Goal: Information Seeking & Learning: Find specific fact

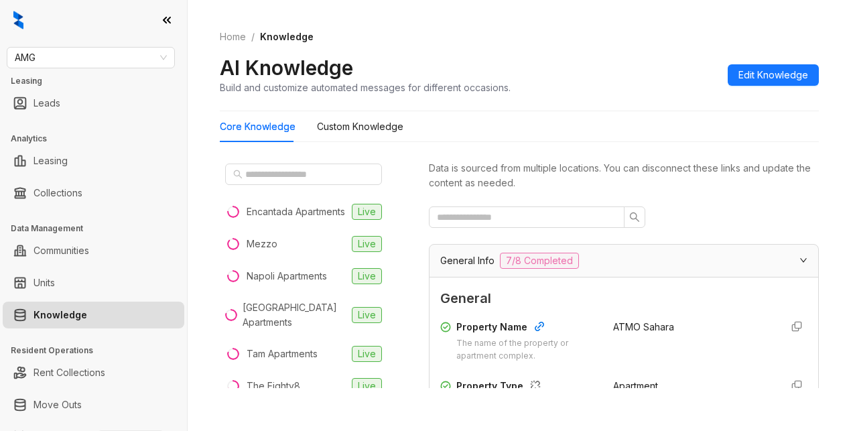
scroll to position [144, 0]
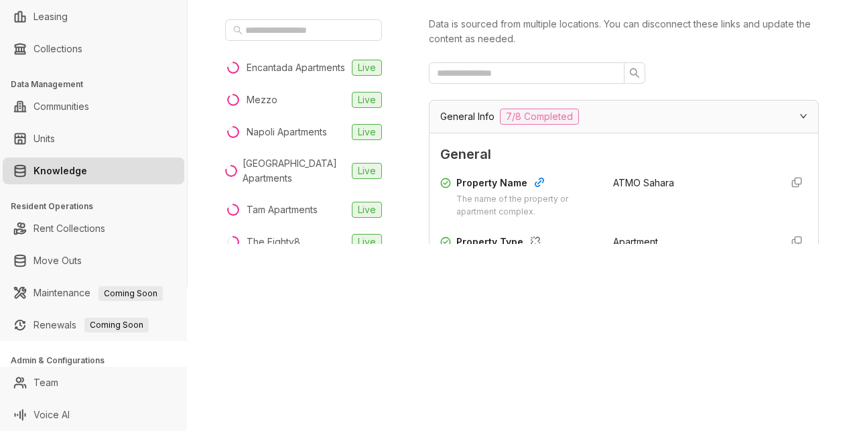
click at [740, 76] on div at bounding box center [624, 72] width 390 height 21
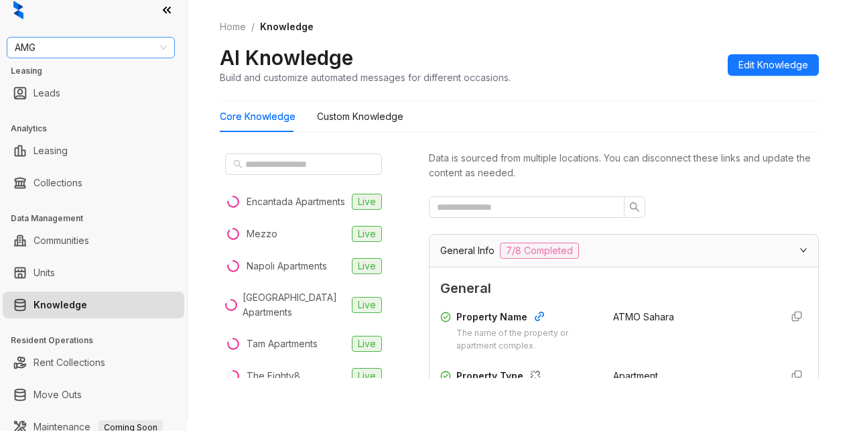
scroll to position [0, 0]
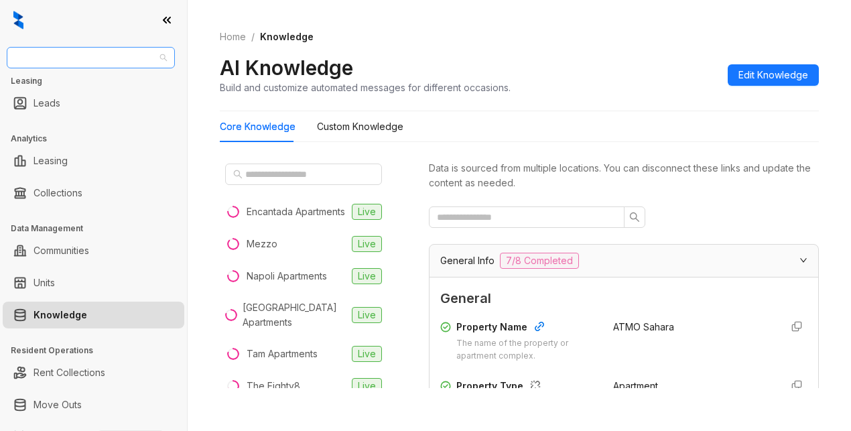
click at [54, 60] on span "AMG" at bounding box center [91, 58] width 152 height 20
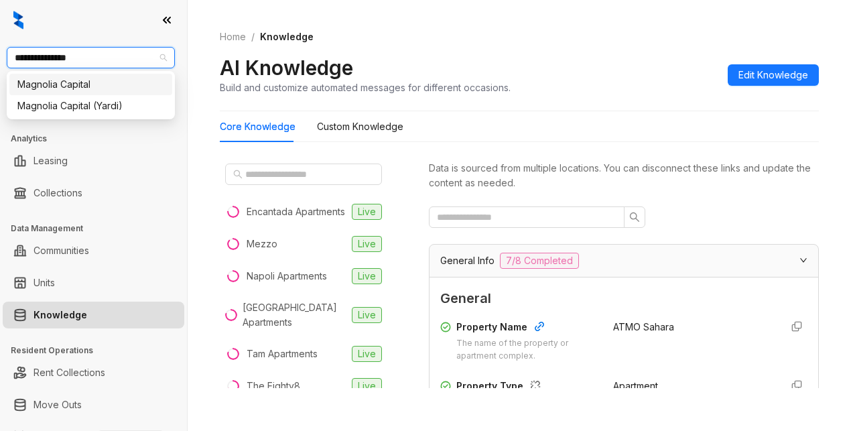
type input "**********"
click at [62, 86] on div "Magnolia Capital" at bounding box center [90, 84] width 147 height 15
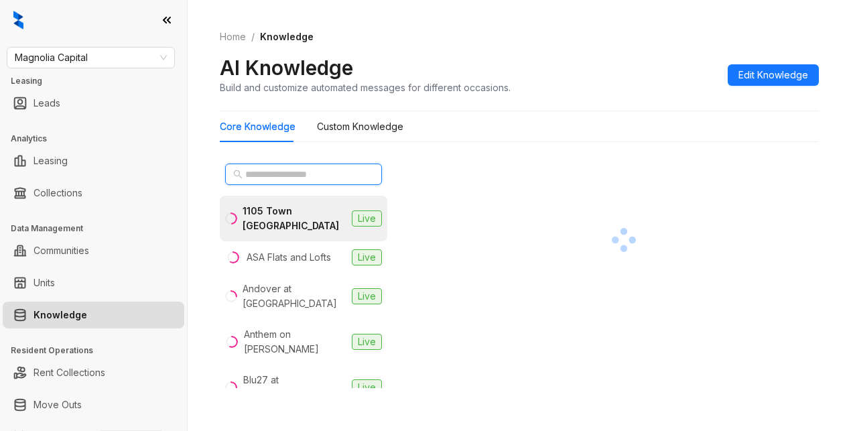
click at [303, 175] on input "text" at bounding box center [304, 174] width 118 height 15
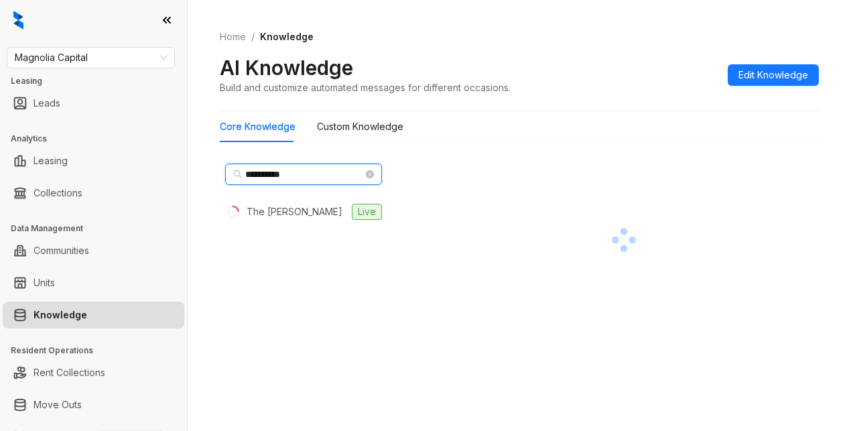
type input "**********"
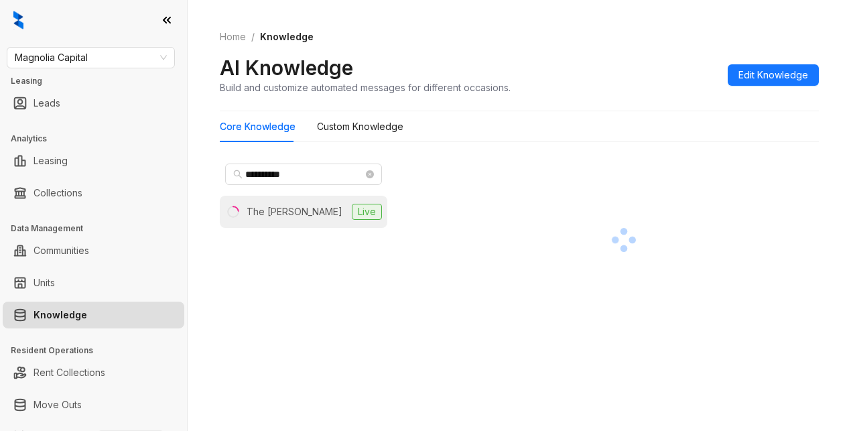
click at [301, 203] on li "The Arnold Live" at bounding box center [304, 212] width 168 height 32
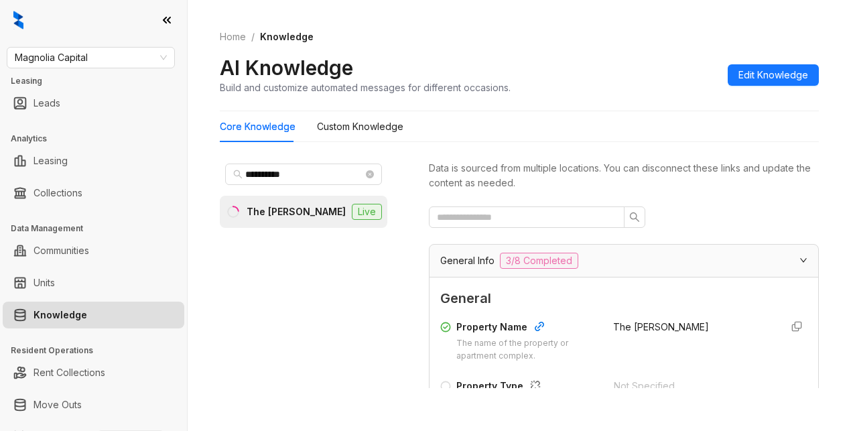
click at [624, 64] on div "AI Knowledge Build and customize automated messages for different occasions. Ed…" at bounding box center [519, 75] width 599 height 40
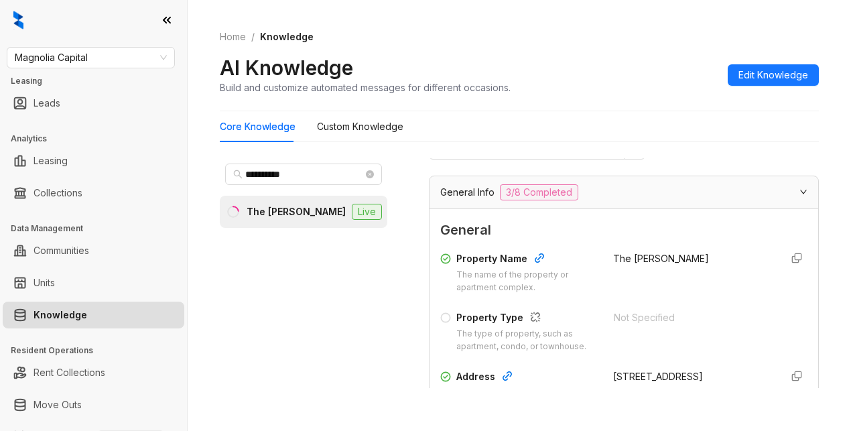
scroll to position [67, 0]
click at [605, 80] on div "AI Knowledge Build and customize automated messages for different occasions. Ed…" at bounding box center [519, 75] width 599 height 40
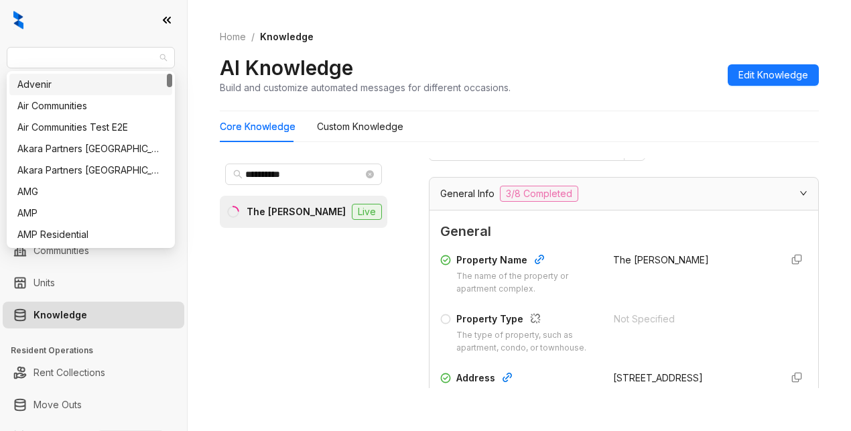
drag, startPoint x: 97, startPoint y: 56, endPoint x: -17, endPoint y: 57, distance: 113.3
click at [0, 57] on html "**********" at bounding box center [425, 215] width 851 height 431
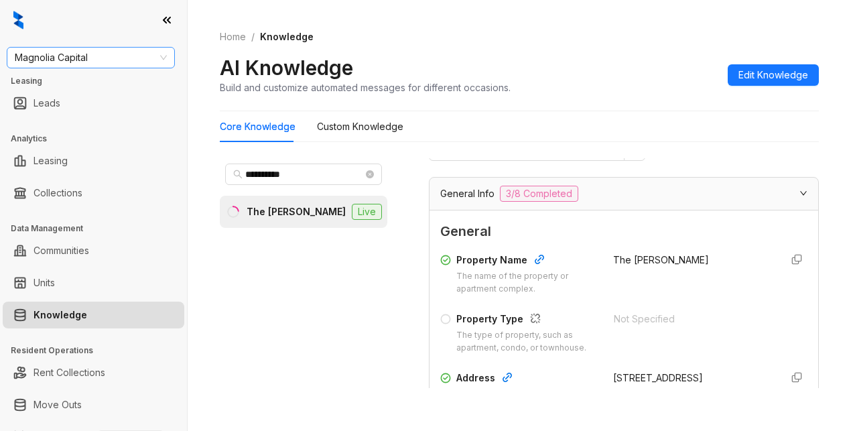
click at [24, 49] on div "Magnolia Capital Leasing Leads Analytics Leasing Collections Data Management Co…" at bounding box center [93, 215] width 187 height 431
click at [107, 56] on span "Magnolia Capital" at bounding box center [91, 58] width 152 height 20
type input "**********"
click at [109, 90] on div "United Apartment Group" at bounding box center [90, 84] width 147 height 15
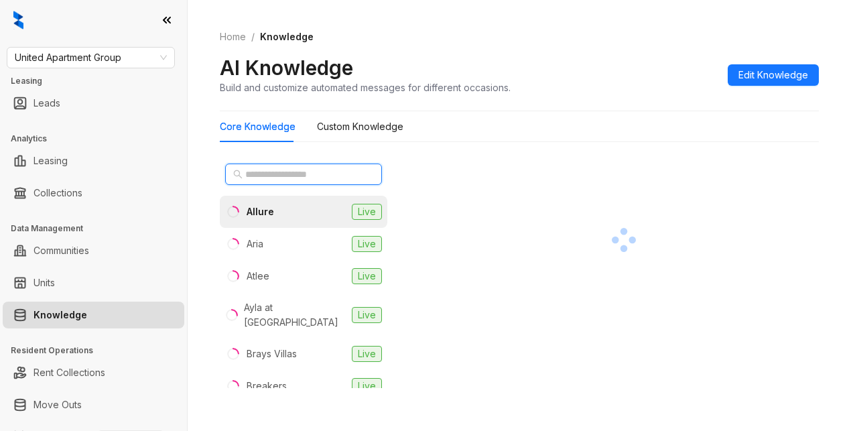
click at [269, 178] on input "text" at bounding box center [304, 174] width 118 height 15
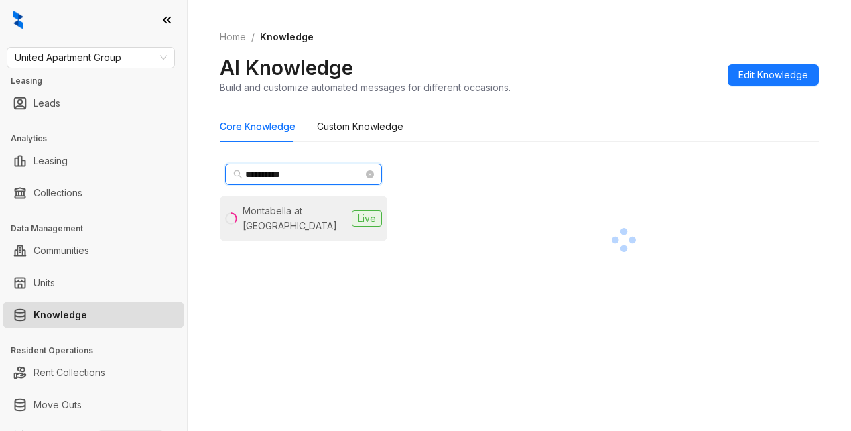
type input "**********"
click at [253, 223] on div "Montabella at Oak Forest" at bounding box center [295, 219] width 104 height 30
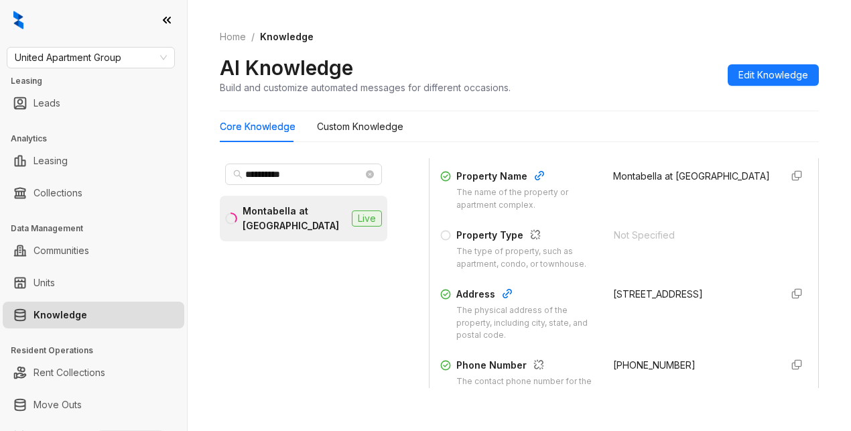
scroll to position [201, 0]
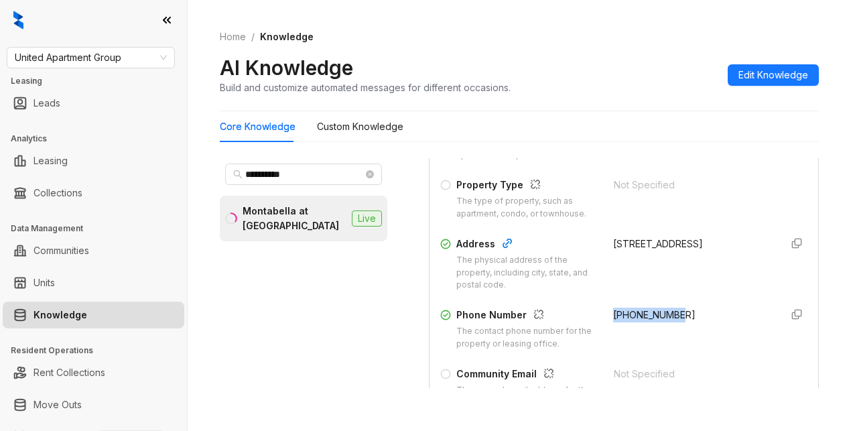
drag, startPoint x: 599, startPoint y: 329, endPoint x: 689, endPoint y: 331, distance: 89.2
click at [689, 331] on div "+19793644183" at bounding box center [691, 329] width 157 height 43
copy span "+19793644183"
click at [593, 85] on div "AI Knowledge Build and customize automated messages for different occasions. Ed…" at bounding box center [519, 75] width 599 height 40
click at [131, 52] on span "United Apartment Group" at bounding box center [91, 58] width 152 height 20
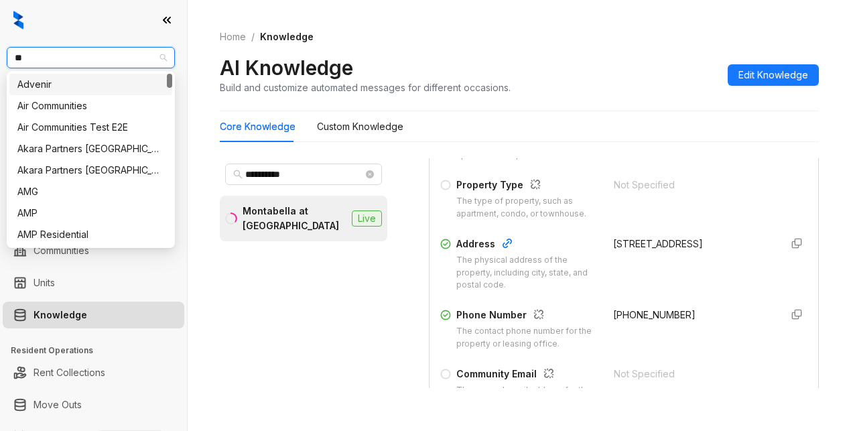
type input "***"
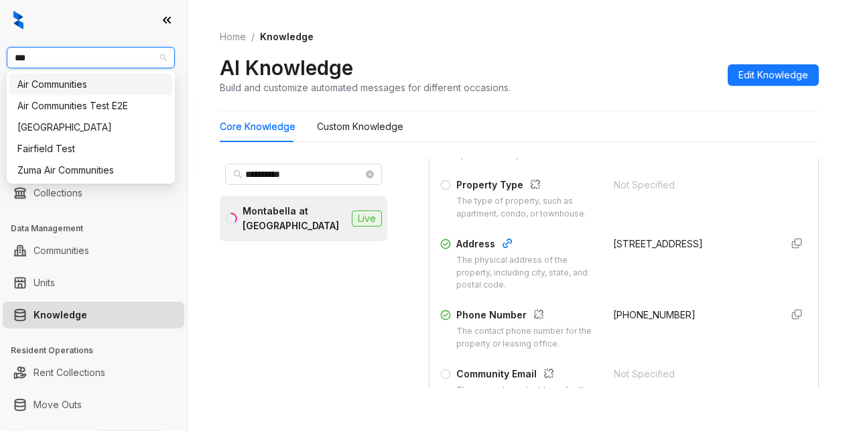
click at [50, 85] on div "Air Communities" at bounding box center [90, 84] width 147 height 15
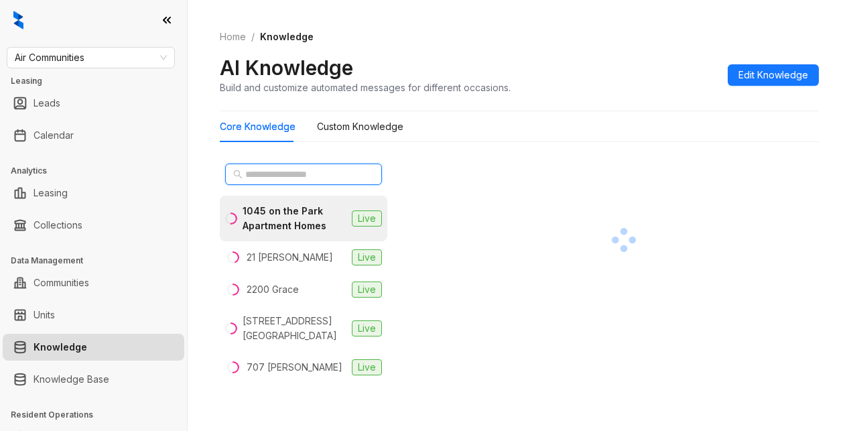
click at [269, 180] on input "text" at bounding box center [304, 174] width 118 height 15
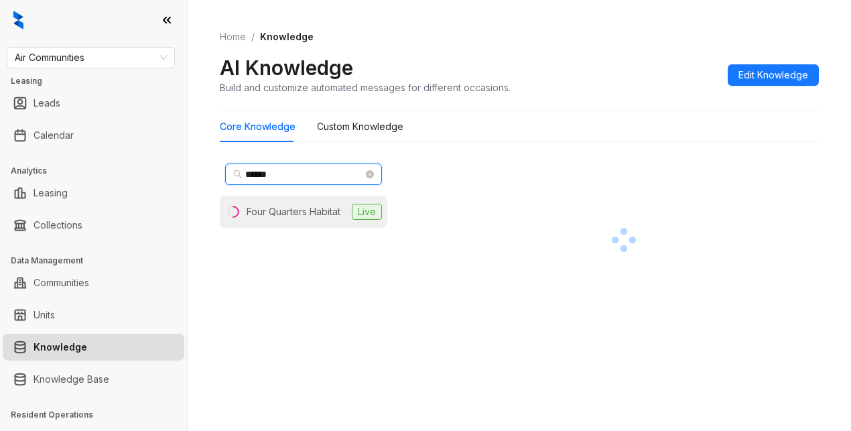
type input "******"
click at [276, 211] on div "Four Quarters Habitat" at bounding box center [294, 211] width 94 height 15
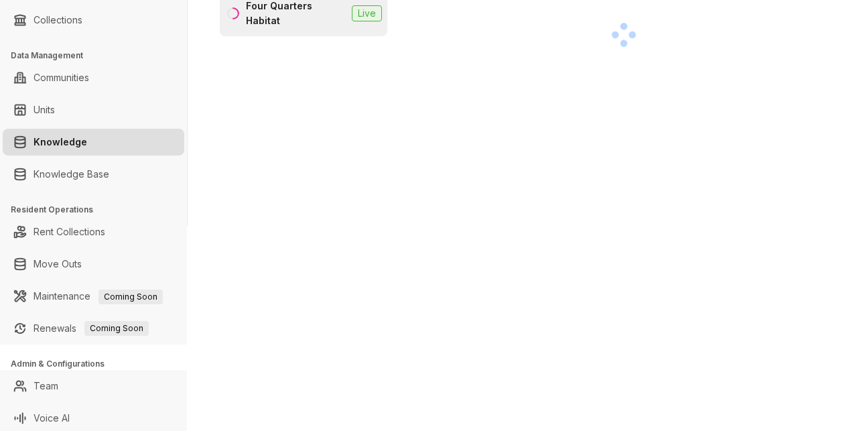
scroll to position [209, 0]
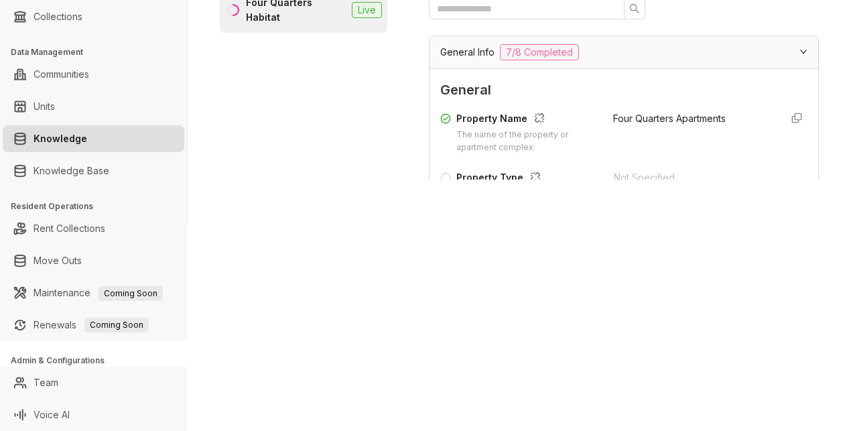
click at [654, 216] on div "Home / Knowledge AI Knowledge Build and customize automated messages for differ…" at bounding box center [520, 6] width 664 height 431
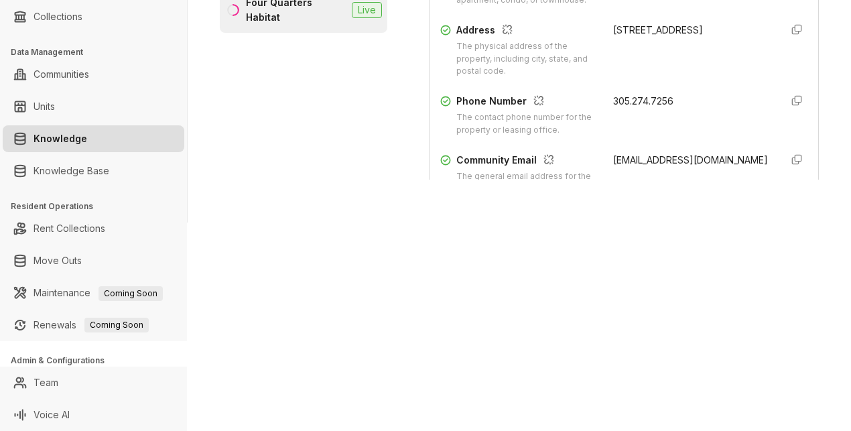
scroll to position [201, 0]
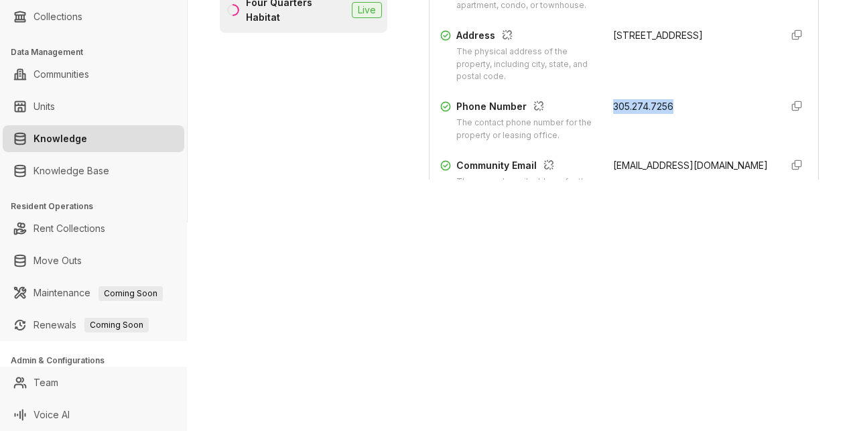
drag, startPoint x: 595, startPoint y: 115, endPoint x: 652, endPoint y: 115, distance: 56.3
click at [674, 111] on div "Property Name The name of the property or apartment complex. Four Quarters Apar…" at bounding box center [623, 85] width 367 height 360
copy span "305.274.7256"
click at [306, 373] on div "Air Communities Leasing Leads Calendar Analytics Leasing Collections Data Manag…" at bounding box center [425, 215] width 851 height 431
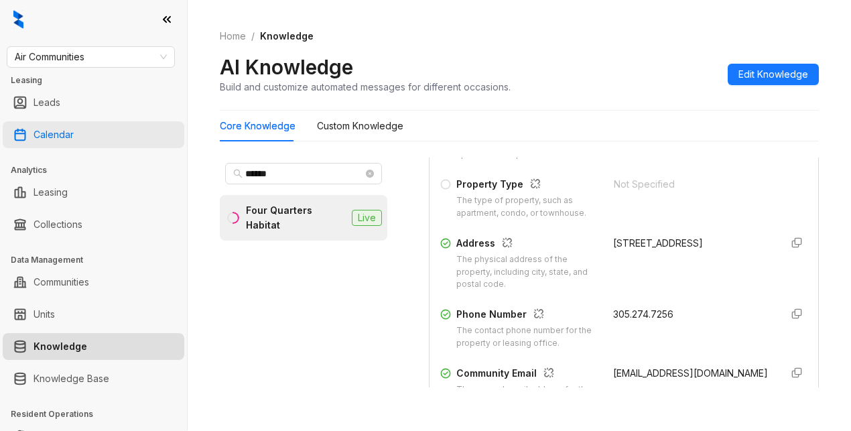
scroll to position [0, 0]
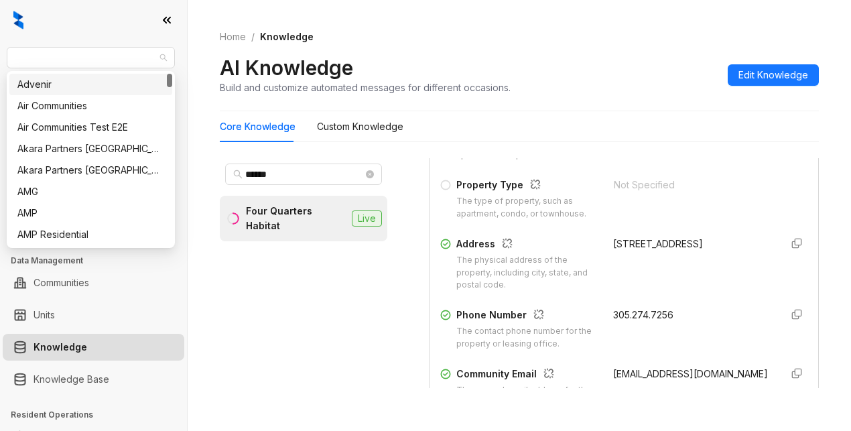
drag, startPoint x: 118, startPoint y: 57, endPoint x: -68, endPoint y: 60, distance: 185.7
click at [0, 60] on html "Air Communities Leasing Leads Calendar Analytics Leasing Collections Data Manag…" at bounding box center [425, 215] width 851 height 431
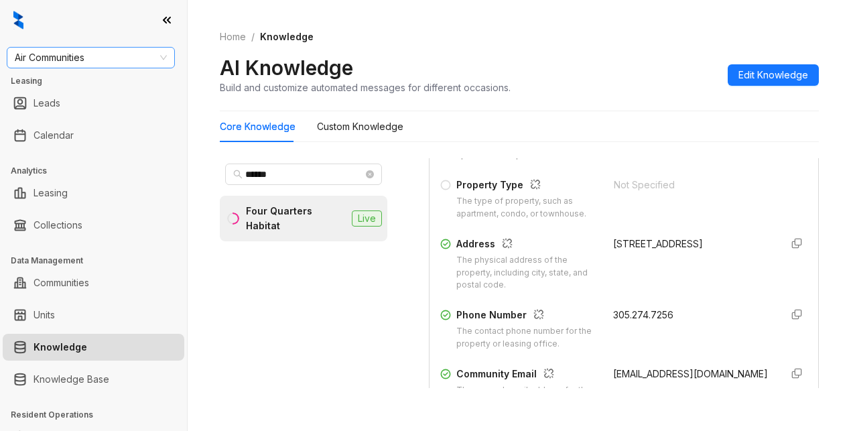
click at [25, 61] on span "Air Communities" at bounding box center [91, 58] width 152 height 20
type input "******"
click at [26, 89] on div "United Apartment Group" at bounding box center [90, 84] width 147 height 15
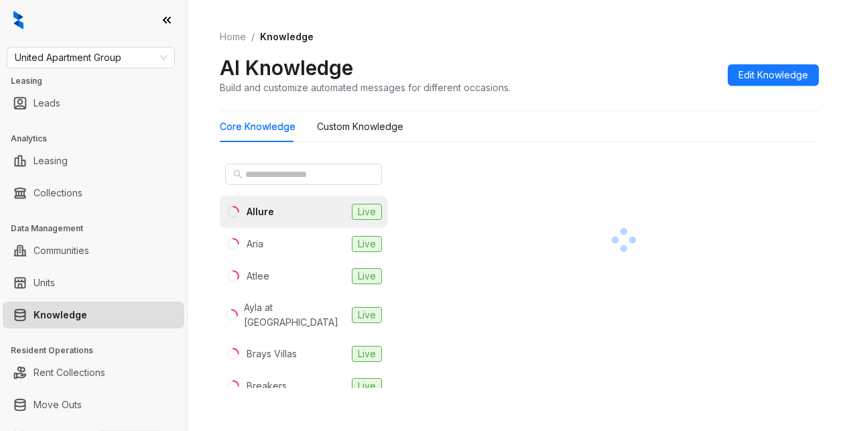
click at [567, 91] on div "AI Knowledge Build and customize automated messages for different occasions. Ed…" at bounding box center [519, 75] width 599 height 40
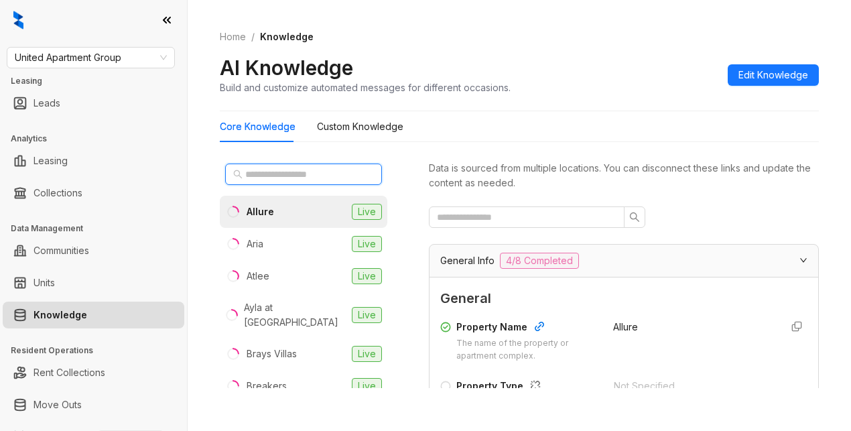
click at [282, 174] on input "text" at bounding box center [304, 174] width 118 height 15
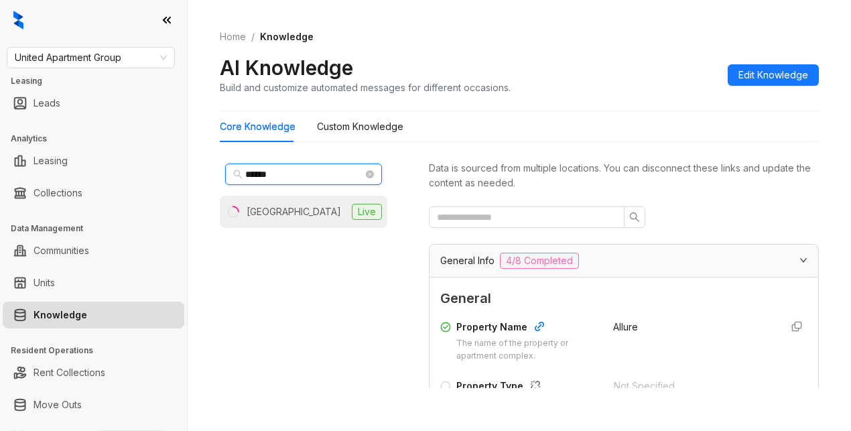
type input "******"
click at [292, 213] on div "[GEOGRAPHIC_DATA]" at bounding box center [294, 211] width 95 height 15
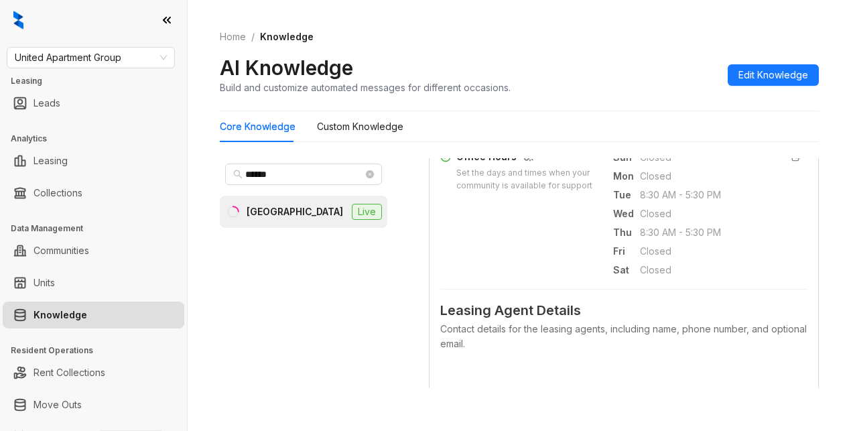
scroll to position [536, 0]
click at [659, 68] on div "AI Knowledge Build and customize automated messages for different occasions. Ed…" at bounding box center [519, 75] width 599 height 40
click at [668, 118] on div "Core Knowledge Custom Knowledge" at bounding box center [519, 126] width 599 height 31
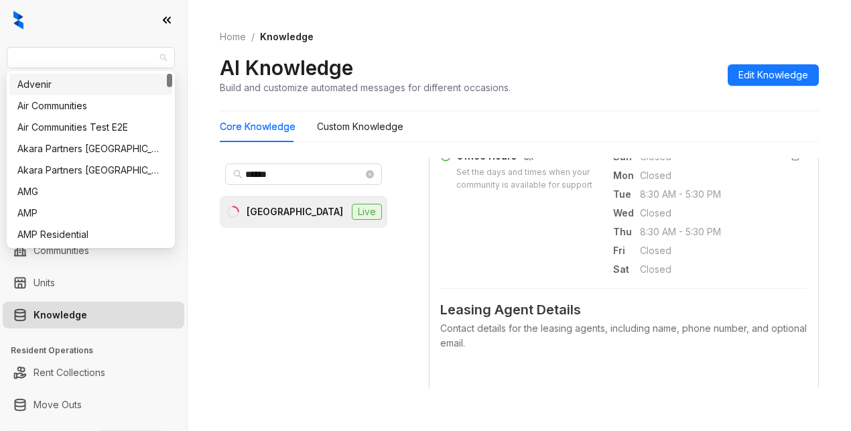
drag, startPoint x: 135, startPoint y: 54, endPoint x: -5, endPoint y: 44, distance: 139.8
click at [0, 44] on html "United Apartment Group Leasing Leads Analytics Leasing Collections Data Managem…" at bounding box center [425, 215] width 851 height 431
click at [643, 36] on ol "Home / Knowledge" at bounding box center [519, 37] width 599 height 15
click at [132, 52] on span "United Apartment Group" at bounding box center [91, 58] width 152 height 20
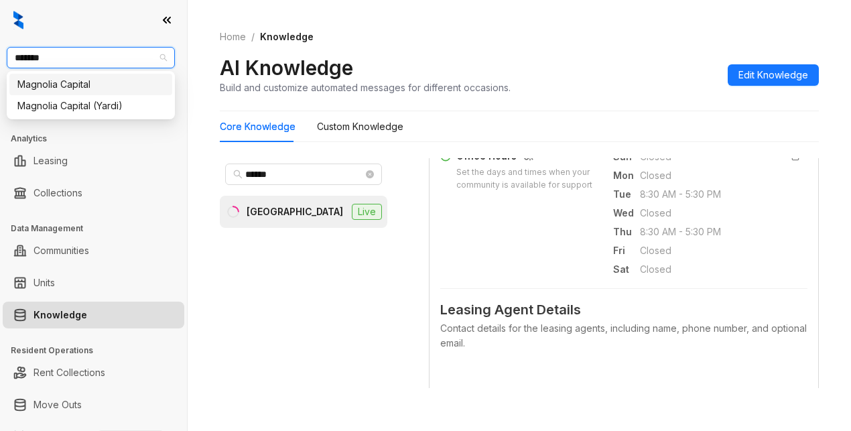
type input "********"
click at [94, 80] on div "Magnolia Capital" at bounding box center [90, 84] width 147 height 15
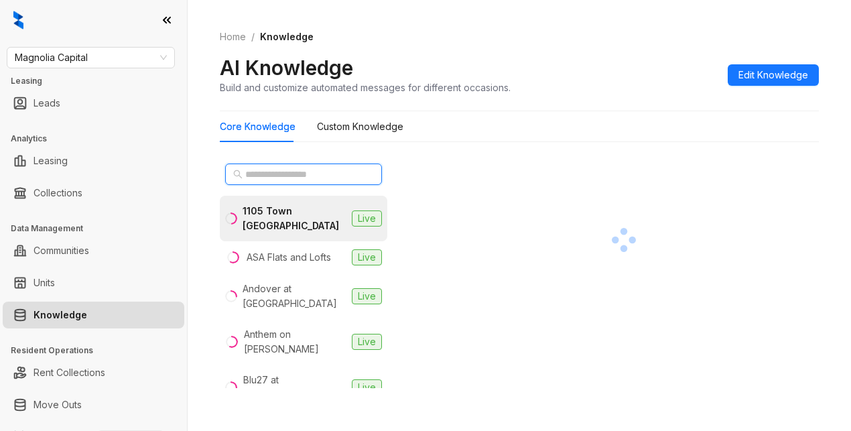
click at [262, 170] on input "text" at bounding box center [304, 174] width 118 height 15
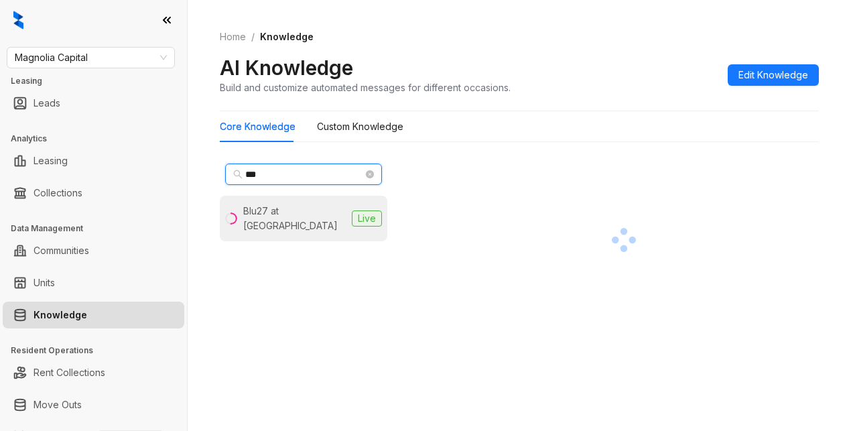
type input "***"
click at [302, 209] on div "Blu27 at [GEOGRAPHIC_DATA]" at bounding box center [294, 219] width 103 height 30
drag, startPoint x: 315, startPoint y: 209, endPoint x: 359, endPoint y: 211, distance: 43.6
click at [316, 209] on div "Blu27 at [GEOGRAPHIC_DATA]" at bounding box center [295, 219] width 104 height 30
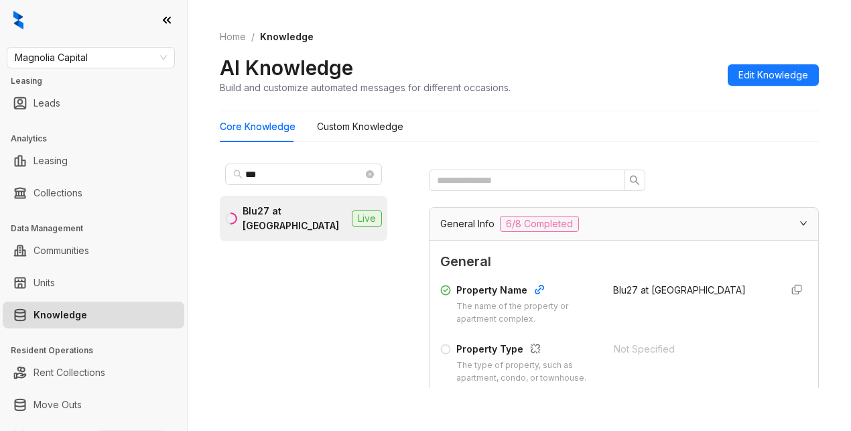
scroll to position [201, 0]
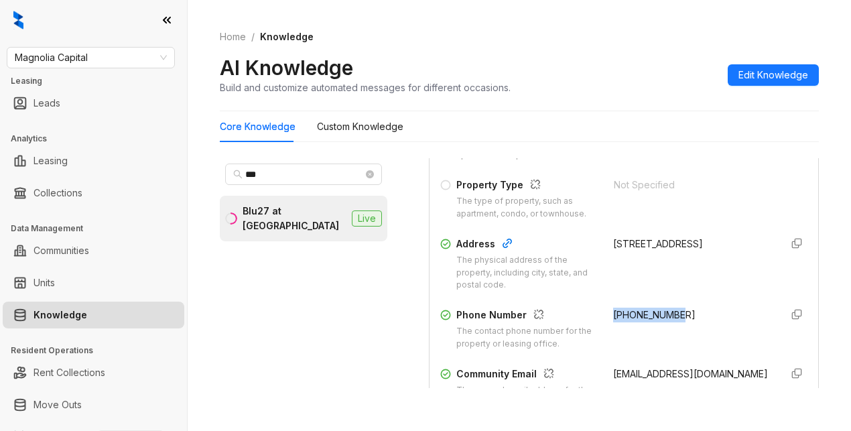
drag, startPoint x: 598, startPoint y: 325, endPoint x: 685, endPoint y: 320, distance: 87.3
click at [685, 320] on div "+13055061860" at bounding box center [691, 329] width 157 height 43
copy span "+13055061860"
click at [665, 87] on div "AI Knowledge Build and customize automated messages for different occasions. Ed…" at bounding box center [519, 75] width 599 height 40
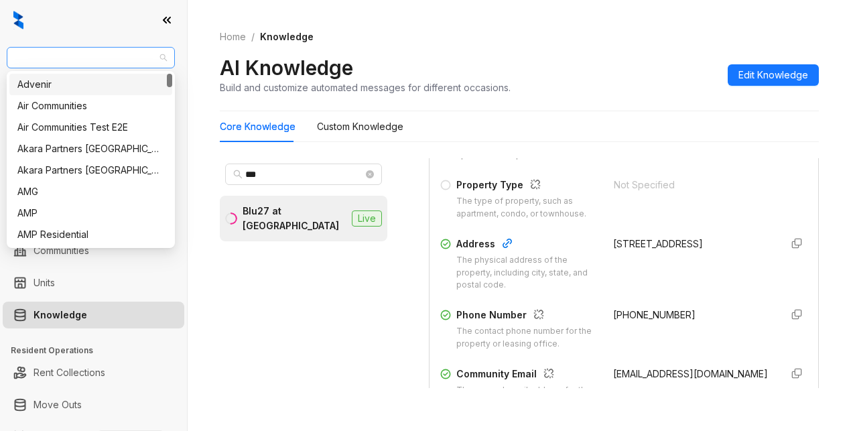
click at [104, 54] on span "Magnolia Capital" at bounding box center [91, 58] width 152 height 20
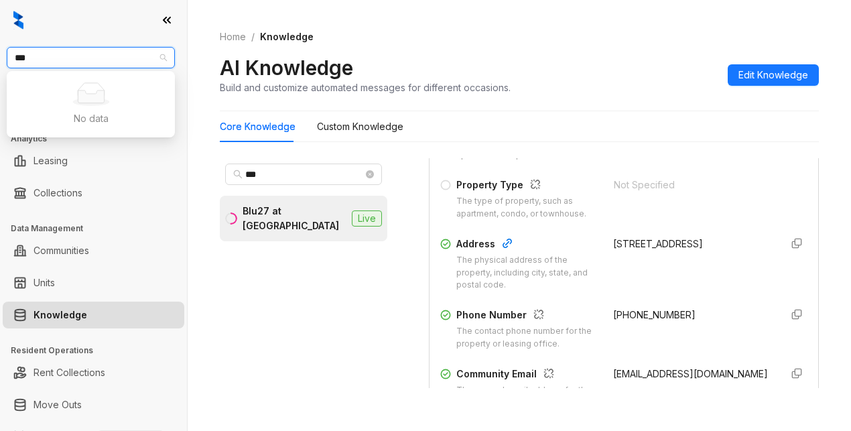
type input "**"
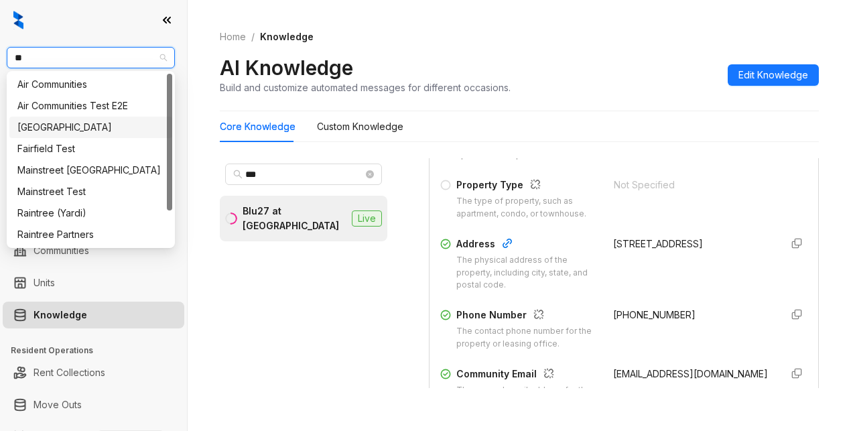
click at [82, 117] on div "Fairfield" at bounding box center [90, 127] width 163 height 21
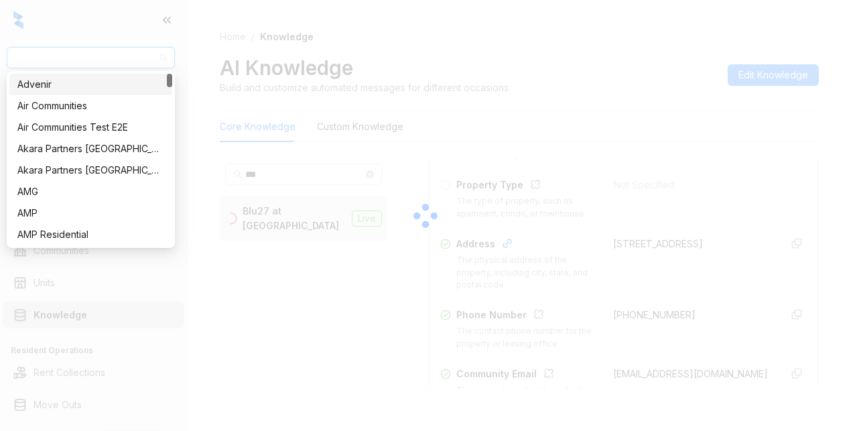
click at [68, 50] on div "Fairfield Leasing Leads Analytics Leasing Collections Data Management Communiti…" at bounding box center [425, 215] width 851 height 431
click at [59, 112] on div "Air Communities" at bounding box center [90, 106] width 147 height 15
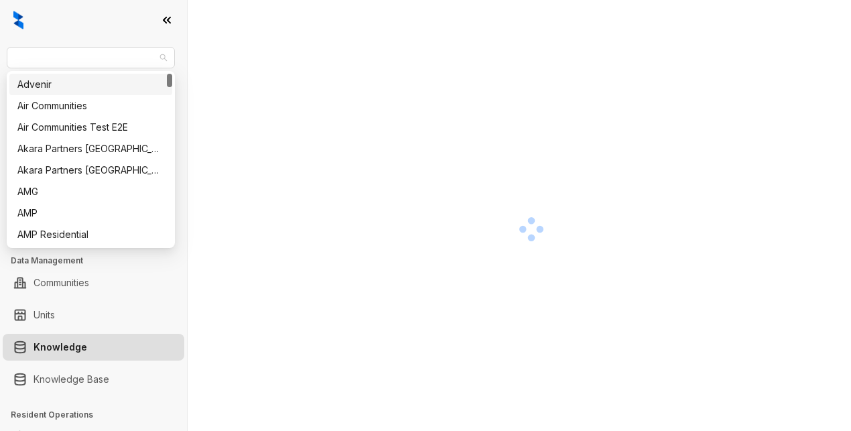
click at [101, 53] on span "Air Communities" at bounding box center [91, 58] width 152 height 20
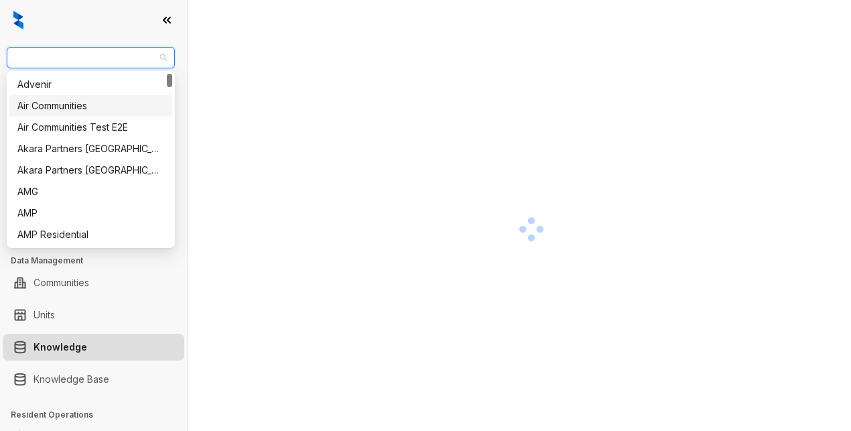
click at [73, 106] on div "Air Communities" at bounding box center [90, 106] width 147 height 15
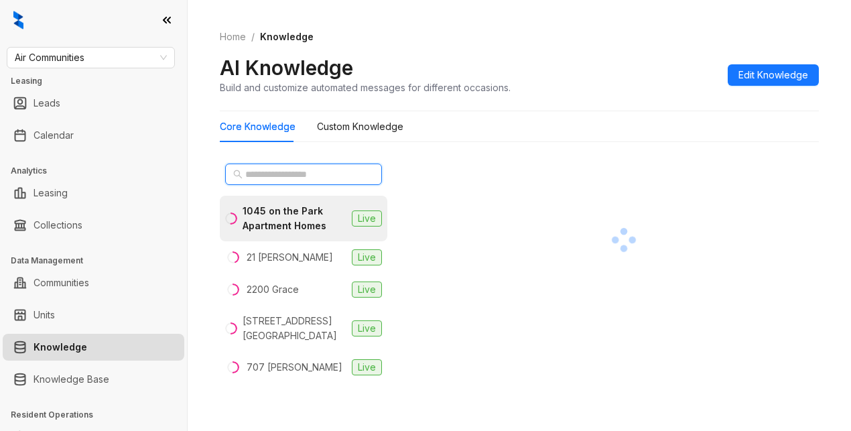
click at [296, 172] on input "text" at bounding box center [304, 174] width 118 height 15
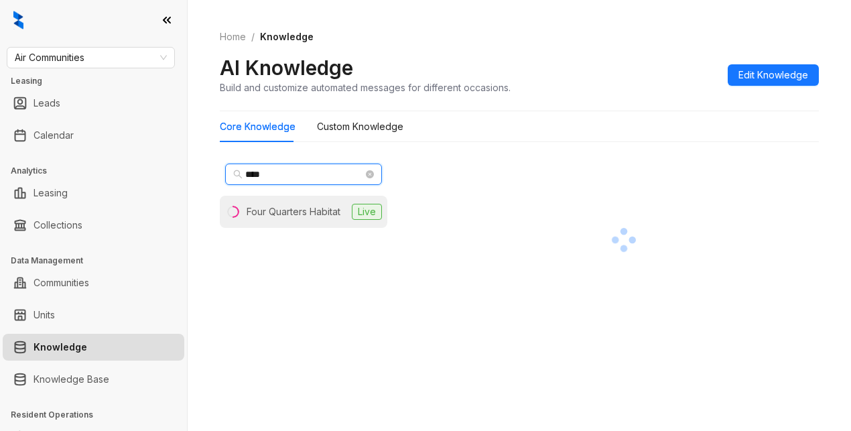
type input "****"
click at [308, 210] on div "Four Quarters Habitat" at bounding box center [294, 211] width 94 height 15
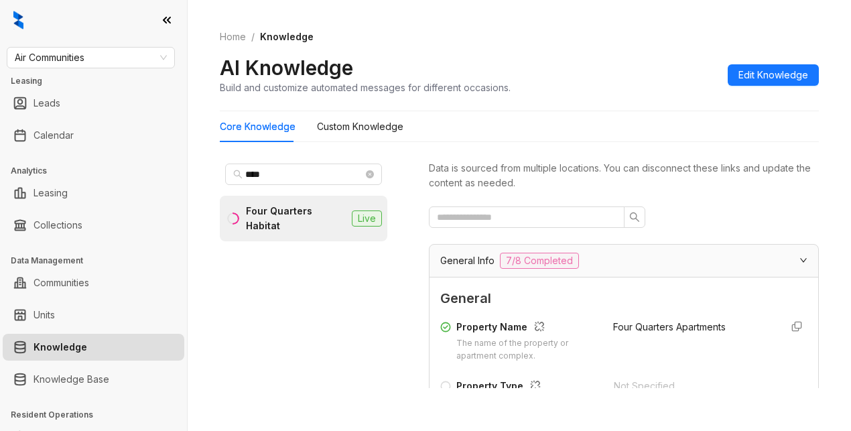
click at [641, 71] on div "AI Knowledge Build and customize automated messages for different occasions. Ed…" at bounding box center [519, 75] width 599 height 40
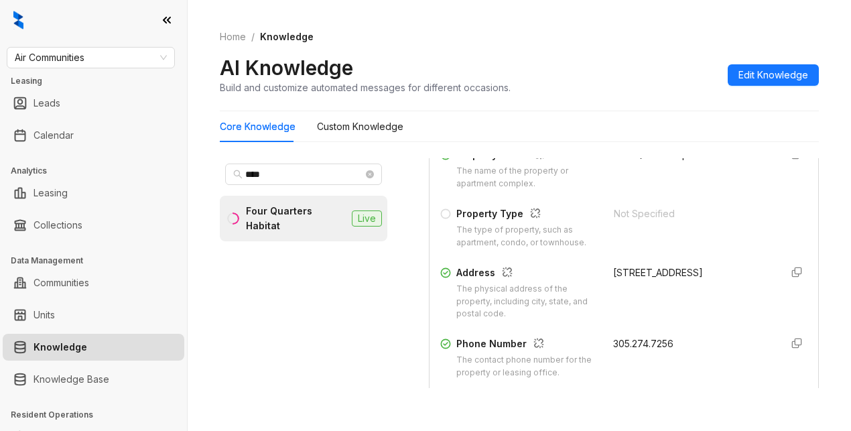
scroll to position [201, 0]
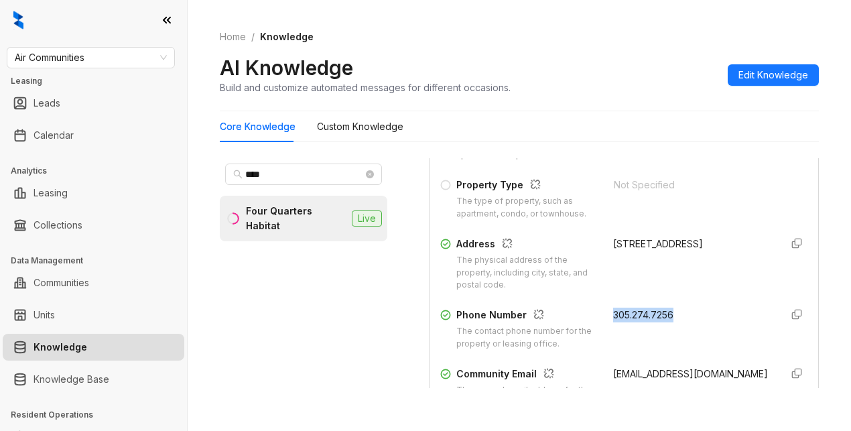
drag, startPoint x: 596, startPoint y: 324, endPoint x: 655, endPoint y: 327, distance: 59.1
click at [687, 313] on div "Property Name The name of the property or apartment complex. Four Quarters Apar…" at bounding box center [623, 293] width 367 height 360
copy span "305.274.7256"
click at [658, 292] on div "[STREET_ADDRESS]" at bounding box center [691, 265] width 157 height 56
click at [666, 48] on div "Home / Knowledge AI Knowledge Build and customize automated messages for differ…" at bounding box center [519, 62] width 599 height 98
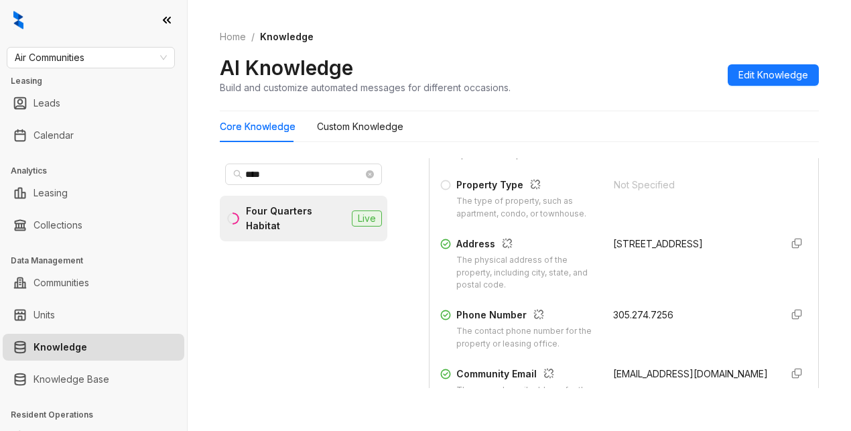
click at [654, 58] on div "AI Knowledge Build and customize automated messages for different occasions. Ed…" at bounding box center [519, 75] width 599 height 40
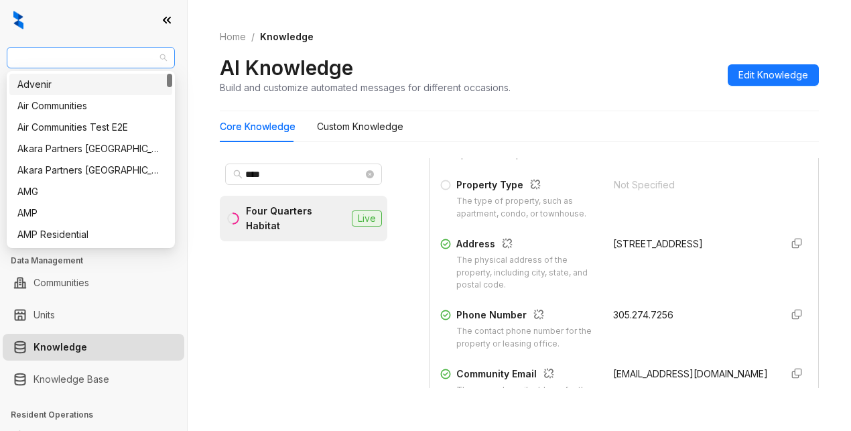
click at [105, 56] on span "Air Communities" at bounding box center [91, 58] width 152 height 20
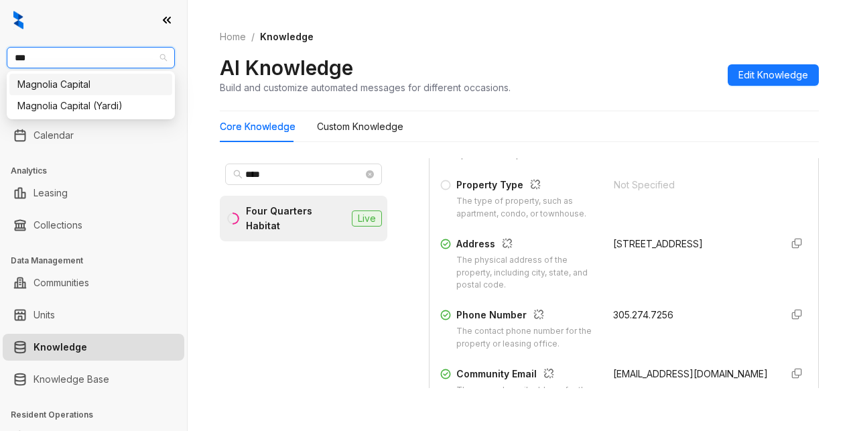
type input "****"
click at [116, 83] on div "Magnolia Capital" at bounding box center [90, 84] width 147 height 15
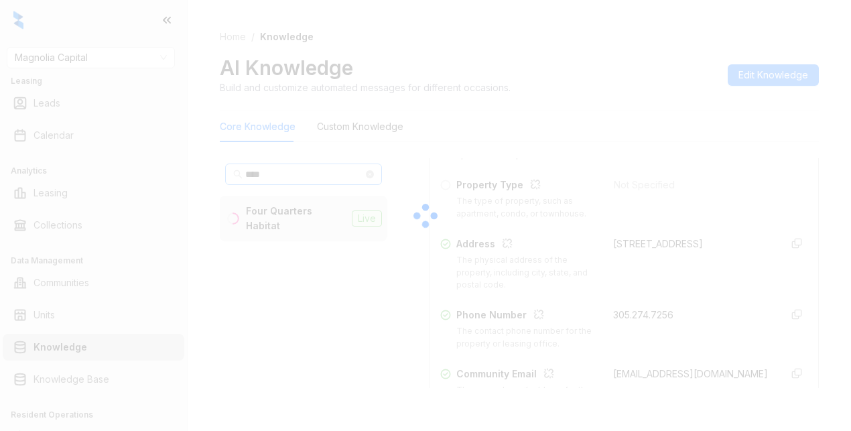
click at [291, 172] on div at bounding box center [425, 215] width 851 height 431
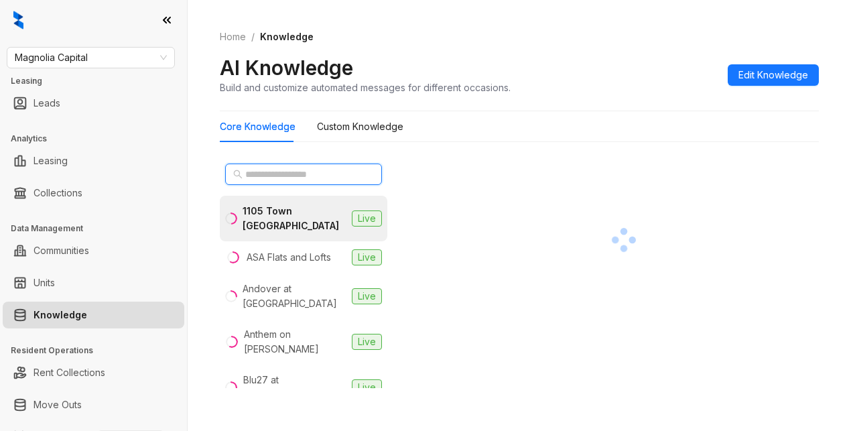
click at [276, 168] on input "text" at bounding box center [304, 174] width 118 height 15
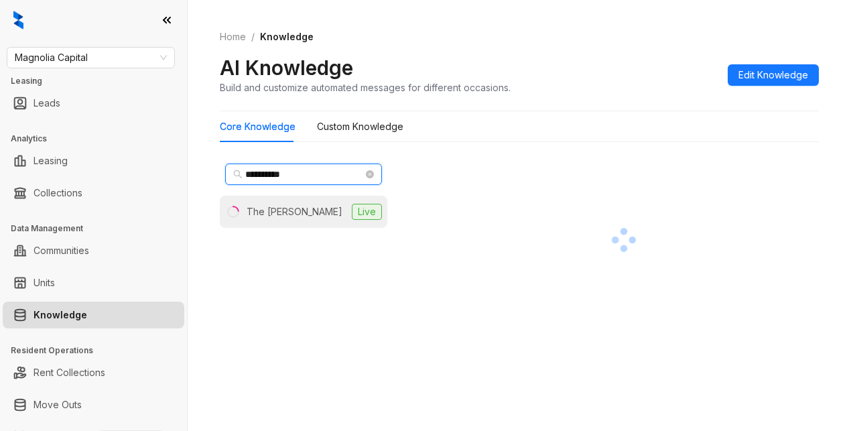
type input "**********"
click at [261, 208] on div "The [PERSON_NAME]" at bounding box center [295, 211] width 96 height 15
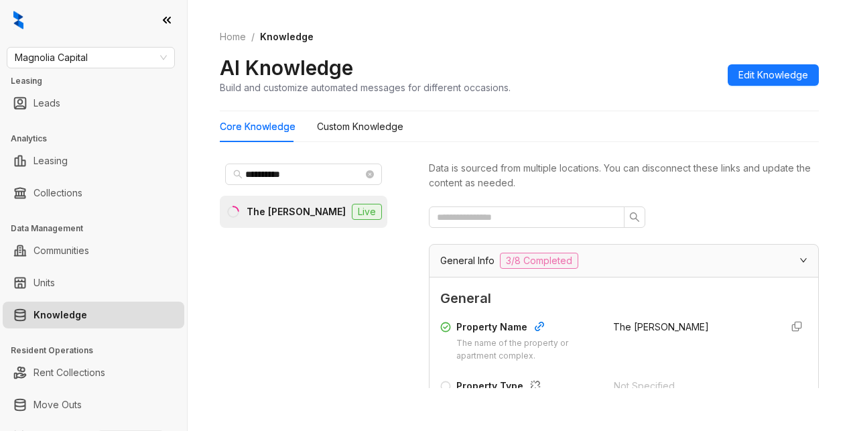
click at [768, 138] on div "Core Knowledge Custom Knowledge" at bounding box center [519, 126] width 599 height 31
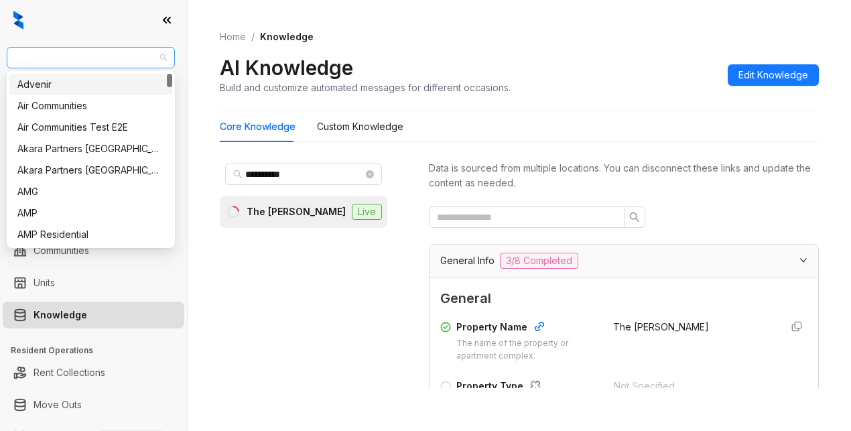
click at [125, 61] on span "Magnolia Capital" at bounding box center [91, 58] width 152 height 20
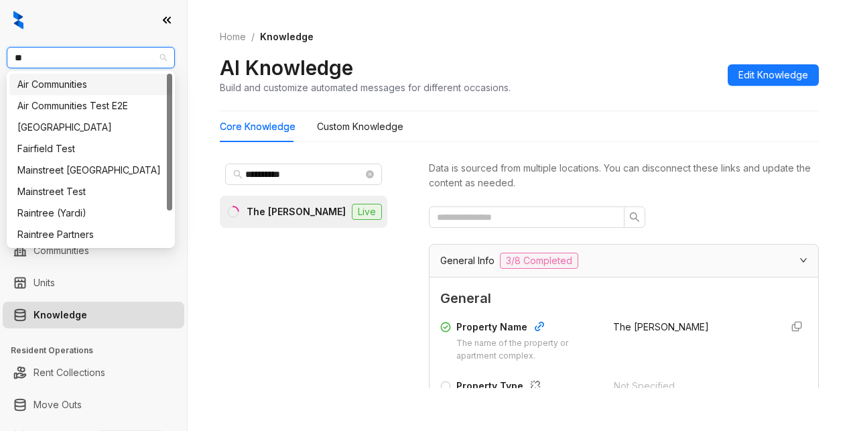
type input "***"
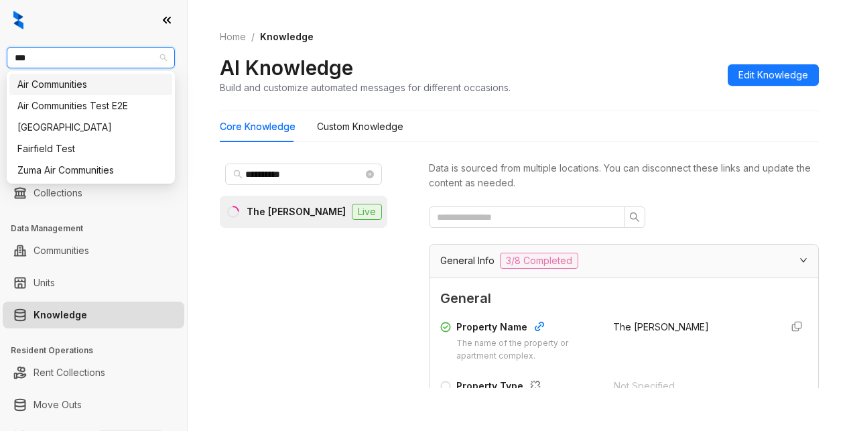
click at [100, 87] on div "Air Communities" at bounding box center [90, 84] width 147 height 15
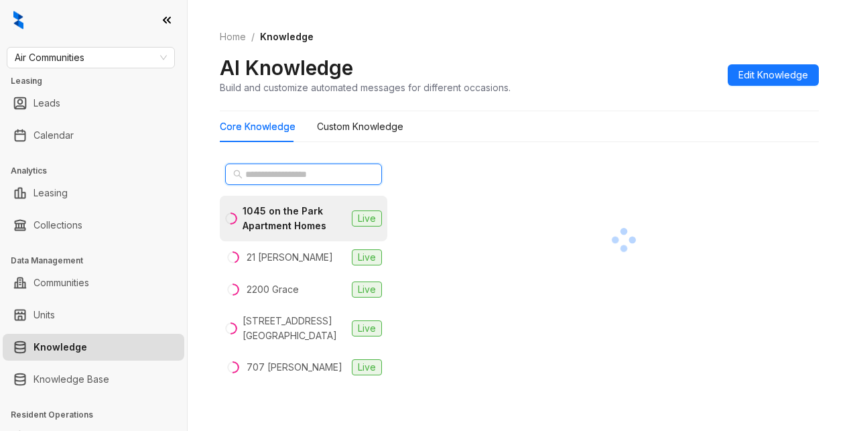
click at [275, 173] on input "text" at bounding box center [304, 174] width 118 height 15
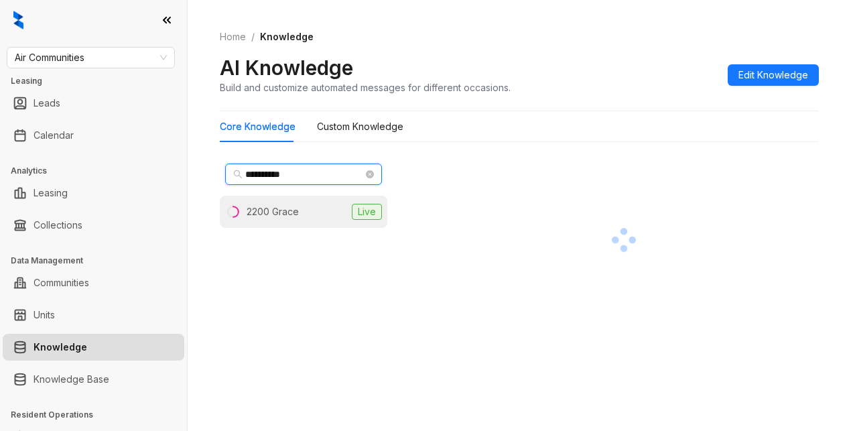
type input "**********"
click at [289, 204] on li "2200 Grace Live" at bounding box center [304, 212] width 168 height 32
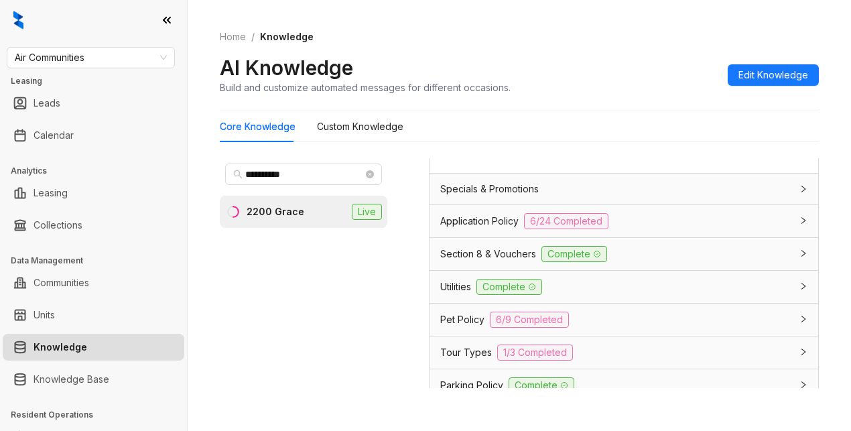
scroll to position [1073, 0]
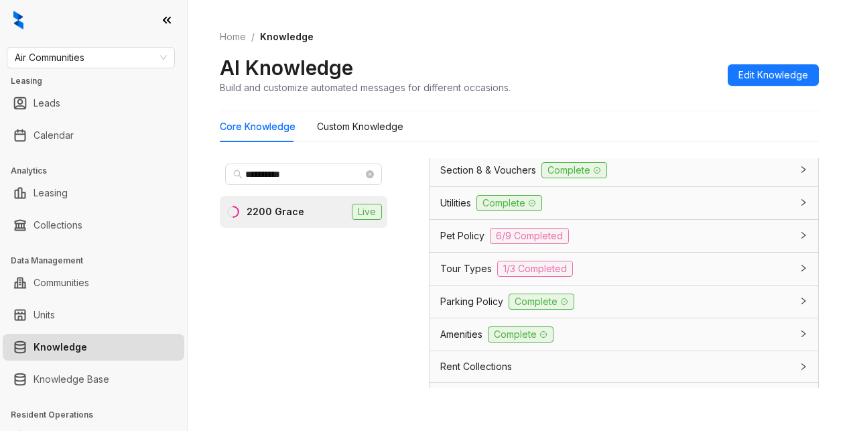
click at [448, 211] on span "Utilities" at bounding box center [455, 203] width 31 height 15
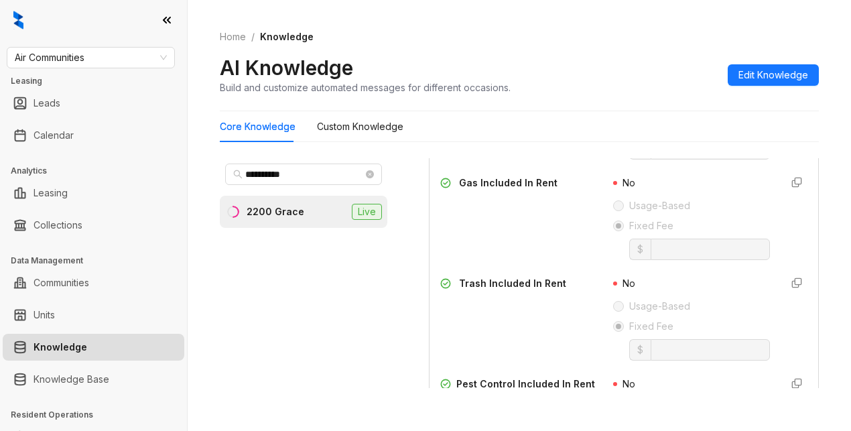
scroll to position [1341, 0]
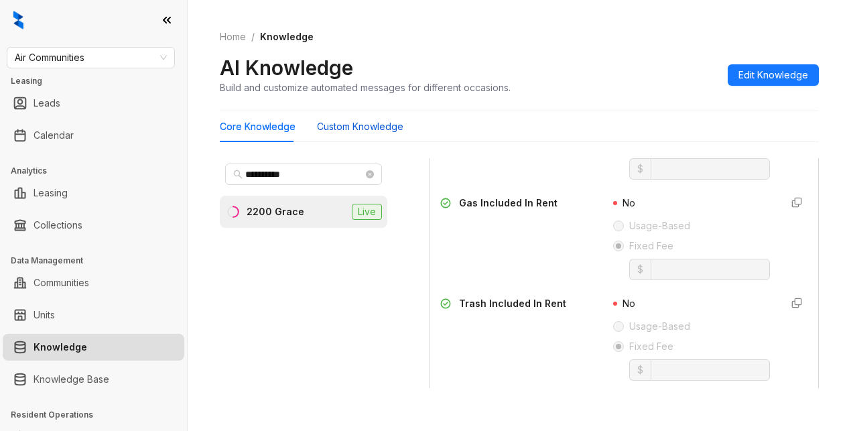
click at [333, 132] on Knowledge "Custom Knowledge" at bounding box center [360, 126] width 86 height 15
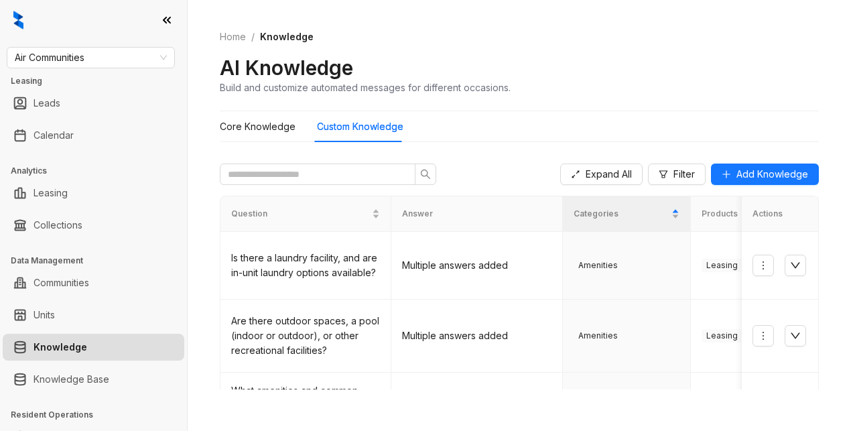
drag, startPoint x: 672, startPoint y: 60, endPoint x: 615, endPoint y: 54, distance: 58.0
click at [674, 60] on div "AI Knowledge Build and customize automated messages for different occasions." at bounding box center [519, 75] width 599 height 40
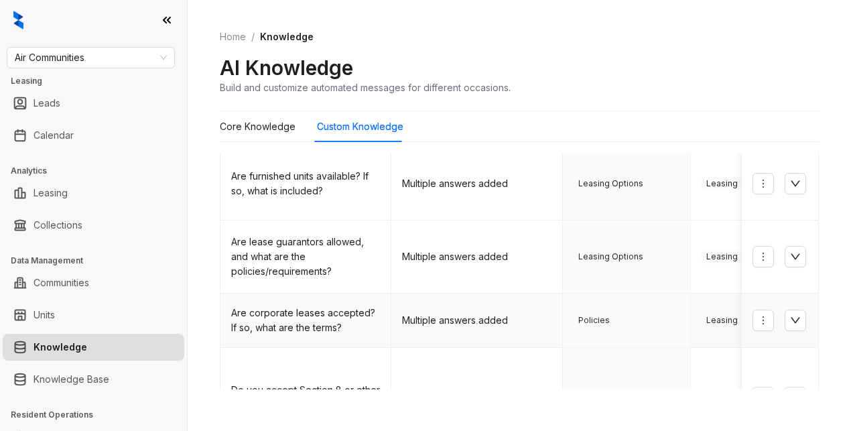
scroll to position [551, 0]
click at [411, 389] on td "Multiple answers added" at bounding box center [477, 399] width 171 height 100
click at [658, 82] on div "AI Knowledge Build and customize automated messages for different occasions." at bounding box center [519, 75] width 599 height 40
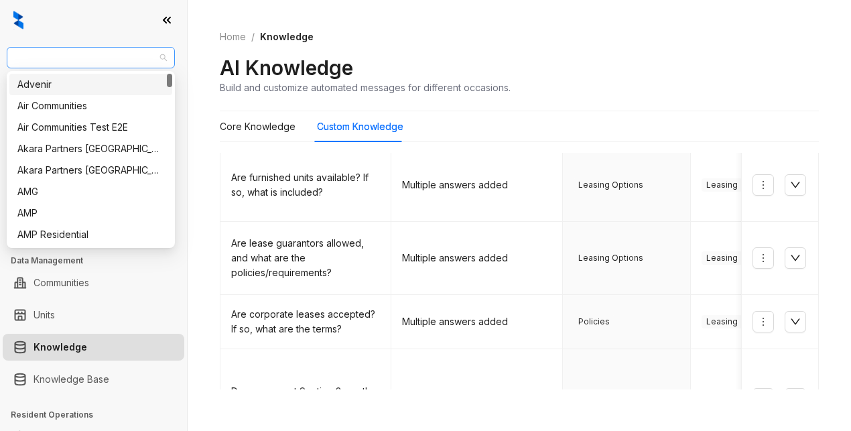
click at [100, 53] on span "Air Communities" at bounding box center [91, 58] width 152 height 20
click at [54, 108] on div "Air Communities" at bounding box center [90, 106] width 147 height 15
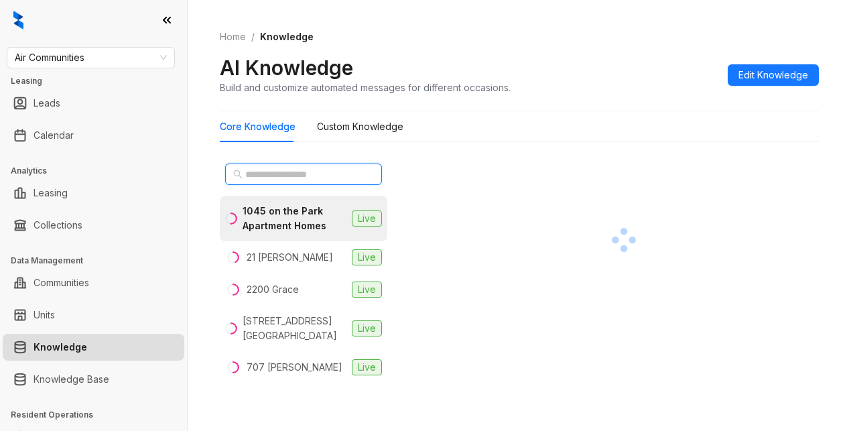
click at [265, 172] on input "text" at bounding box center [304, 174] width 118 height 15
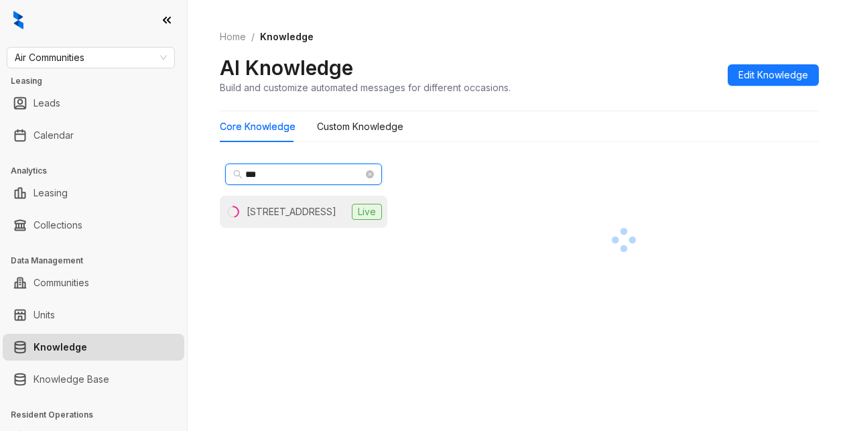
type input "***"
click at [274, 213] on div "[STREET_ADDRESS]" at bounding box center [292, 211] width 90 height 15
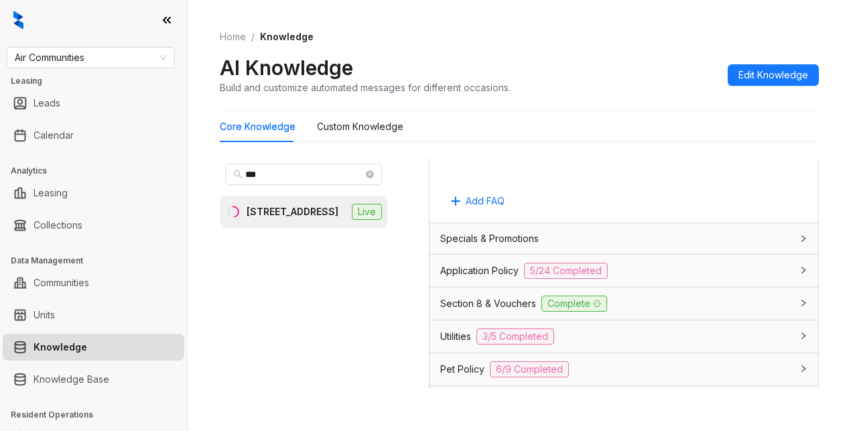
scroll to position [939, 0]
drag, startPoint x: 472, startPoint y: 345, endPoint x: 481, endPoint y: 347, distance: 9.8
click at [473, 312] on span "Section 8 & Vouchers" at bounding box center [488, 304] width 96 height 15
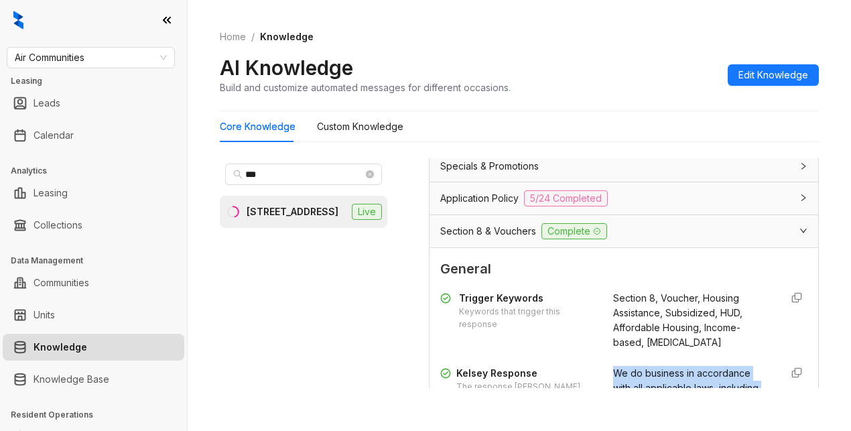
scroll to position [1093, 0]
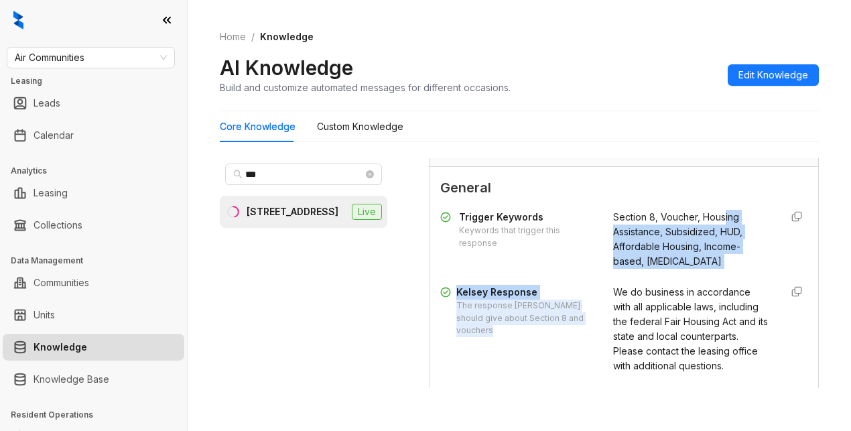
drag, startPoint x: 597, startPoint y: 282, endPoint x: 719, endPoint y: 267, distance: 123.7
click at [711, 259] on div "Trigger Keywords Keywords that trigger this response Section 8, Voucher, Housin…" at bounding box center [623, 291] width 367 height 174
click at [746, 269] on div "Trigger Keywords Keywords that trigger this response Section 8, Voucher, Housin…" at bounding box center [623, 239] width 367 height 59
click at [593, 330] on div "Kelsey Response The response [PERSON_NAME] should give about Section 8 and vouc…" at bounding box center [623, 329] width 367 height 89
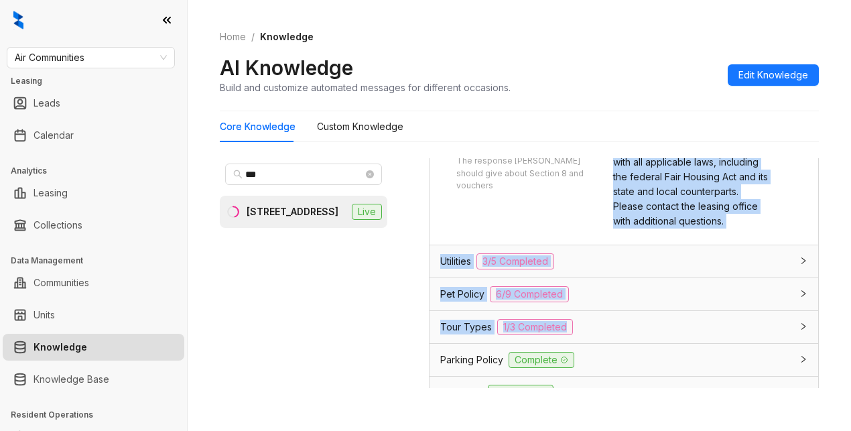
scroll to position [1260, 0]
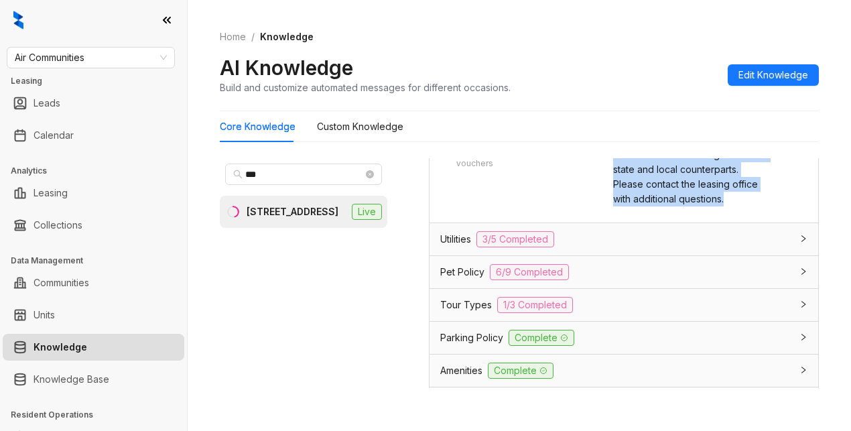
drag, startPoint x: 597, startPoint y: 329, endPoint x: 715, endPoint y: 261, distance: 135.7
click at [715, 212] on div "Trigger Keywords Keywords that trigger this response Section 8, Voucher, Housin…" at bounding box center [623, 125] width 367 height 174
copy span "We do business in accordance with all applicable laws, including the federal Fa…"
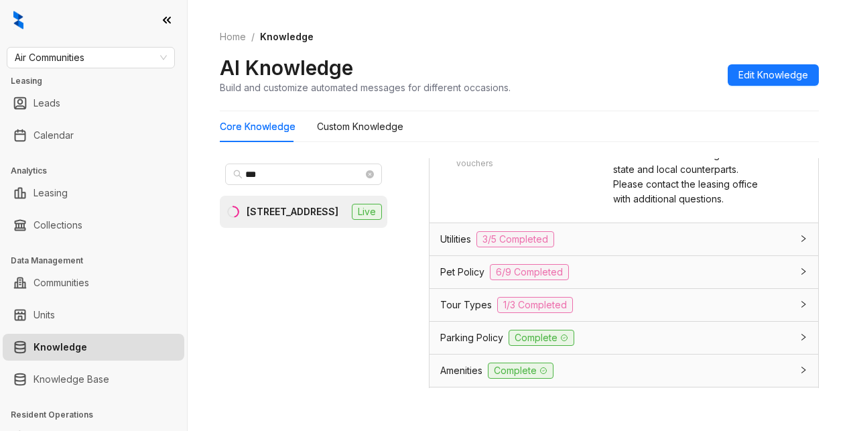
click at [644, 55] on div "AI Knowledge Build and customize automated messages for different occasions. Ed…" at bounding box center [519, 75] width 599 height 40
drag, startPoint x: 671, startPoint y: 45, endPoint x: 679, endPoint y: 32, distance: 15.6
click at [671, 45] on div "Home / Knowledge AI Knowledge Build and customize automated messages for differ…" at bounding box center [519, 62] width 599 height 98
